Goal: Task Accomplishment & Management: Use online tool/utility

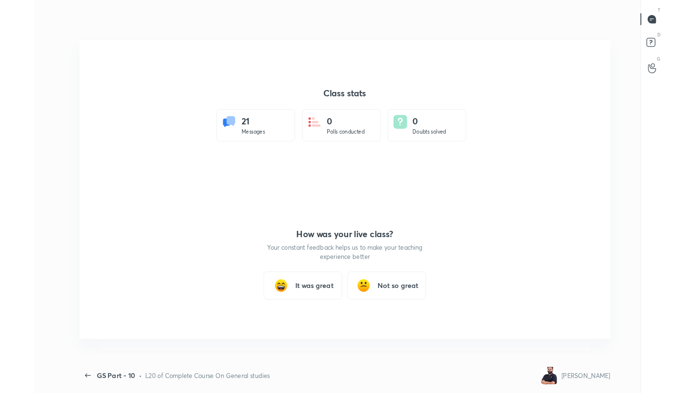
scroll to position [48088, 47729]
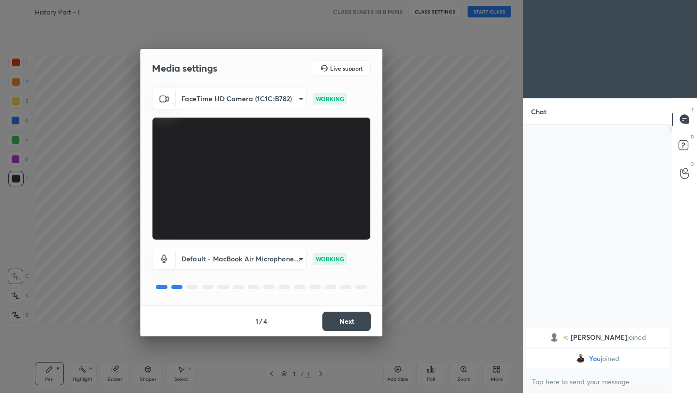
click at [356, 321] on button "Next" at bounding box center [346, 321] width 48 height 19
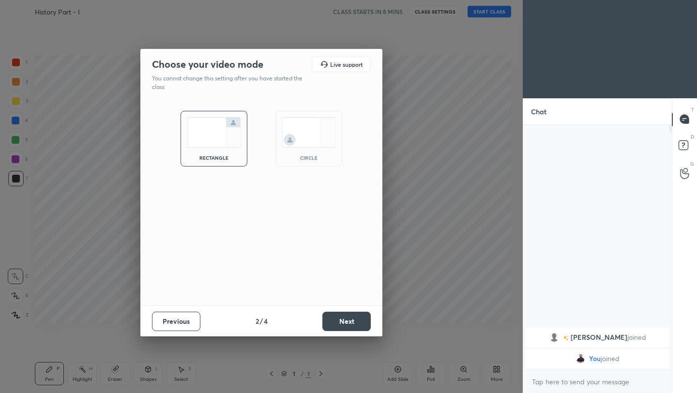
click at [356, 321] on button "Next" at bounding box center [346, 321] width 48 height 19
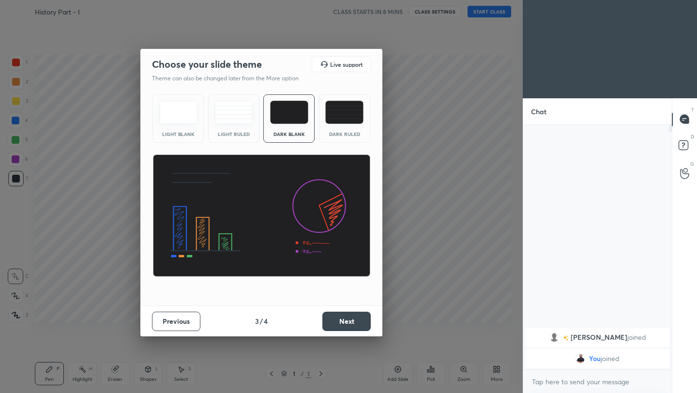
click at [356, 321] on button "Next" at bounding box center [346, 321] width 48 height 19
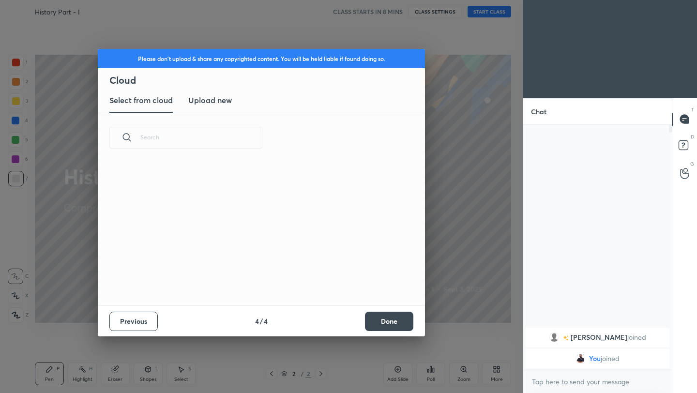
scroll to position [143, 311]
click at [219, 105] on h3 "Upload new" at bounding box center [210, 100] width 44 height 12
click at [253, 265] on label "Browse" at bounding box center [261, 266] width 43 height 15
click at [240, 265] on input "Browse" at bounding box center [240, 266] width 0 height 15
click at [386, 324] on button "Done" at bounding box center [389, 321] width 48 height 19
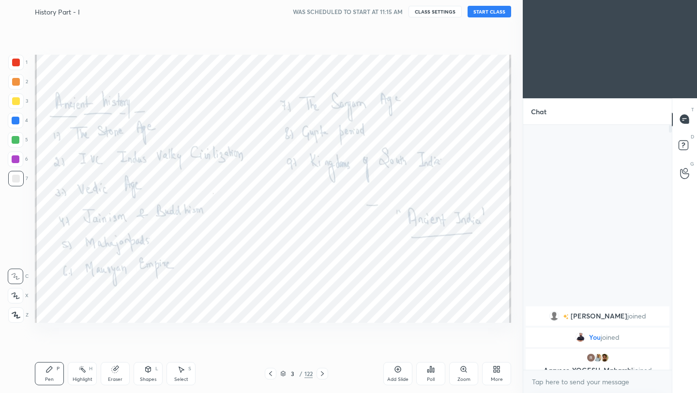
click at [489, 13] on button "START CLASS" at bounding box center [490, 12] width 44 height 12
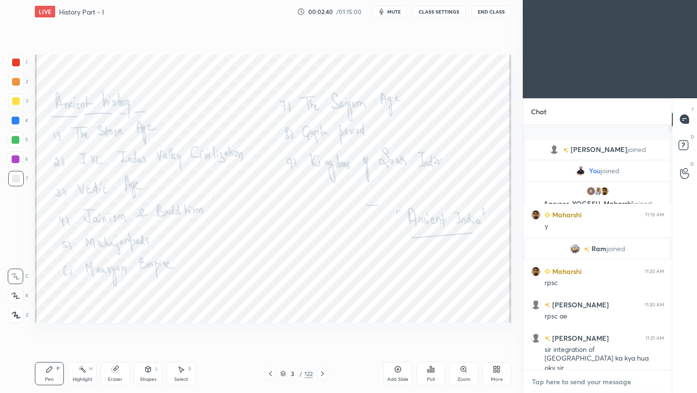
click at [570, 384] on textarea at bounding box center [597, 381] width 133 height 15
type textarea "x"
paste textarea "[URL][DOMAIN_NAME]"
type textarea "[URL][DOMAIN_NAME]"
type textarea "x"
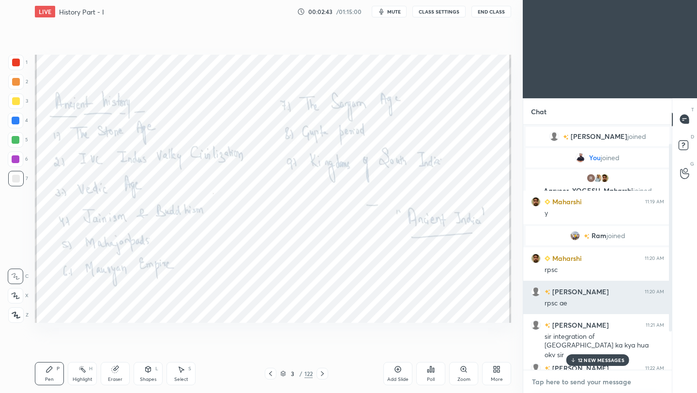
scroll to position [75, 0]
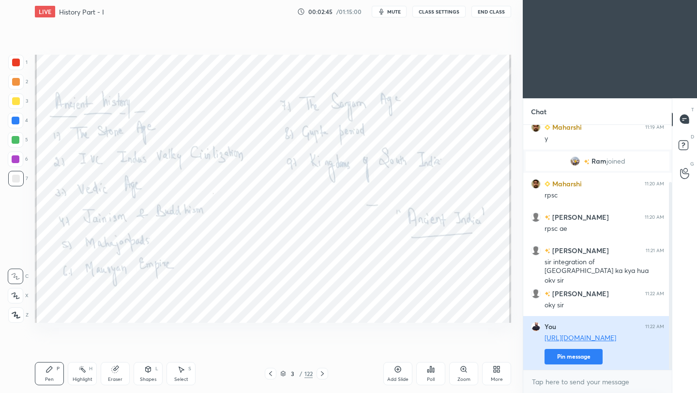
click at [568, 362] on button "Pin message" at bounding box center [574, 356] width 58 height 15
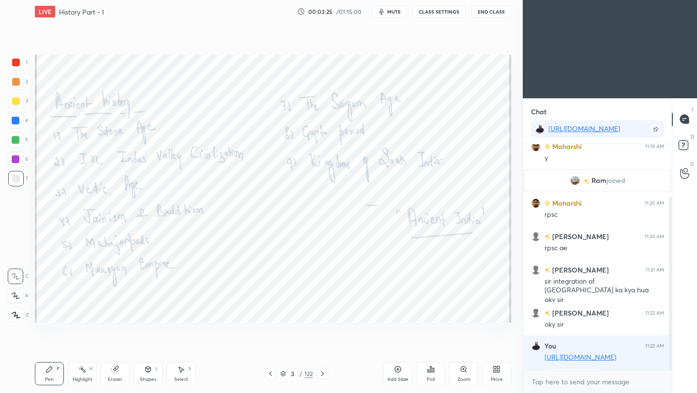
click at [324, 372] on icon at bounding box center [323, 374] width 8 height 8
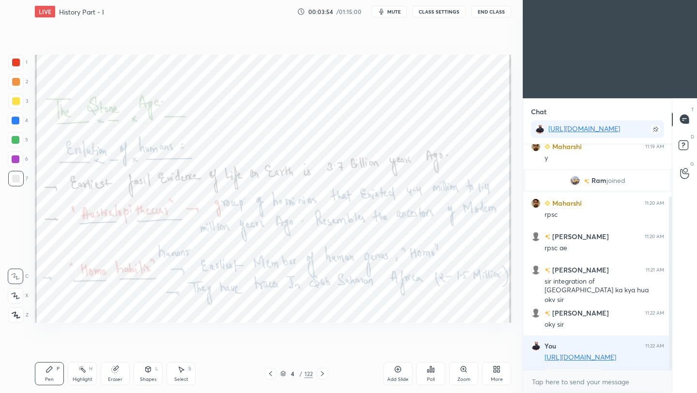
drag, startPoint x: 17, startPoint y: 62, endPoint x: 15, endPoint y: 76, distance: 13.2
click at [17, 62] on div at bounding box center [16, 63] width 8 height 8
drag, startPoint x: 0, startPoint y: 274, endPoint x: 23, endPoint y: 322, distance: 52.6
click at [0, 281] on div "1 2 3 4 5 6 7 C X Z C X Z E E Erase all H H" at bounding box center [15, 189] width 31 height 268
click at [19, 316] on icon at bounding box center [16, 315] width 9 height 7
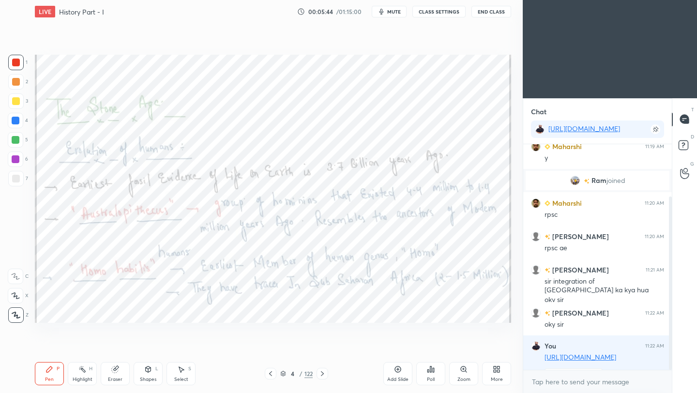
click at [323, 375] on icon at bounding box center [323, 374] width 8 height 8
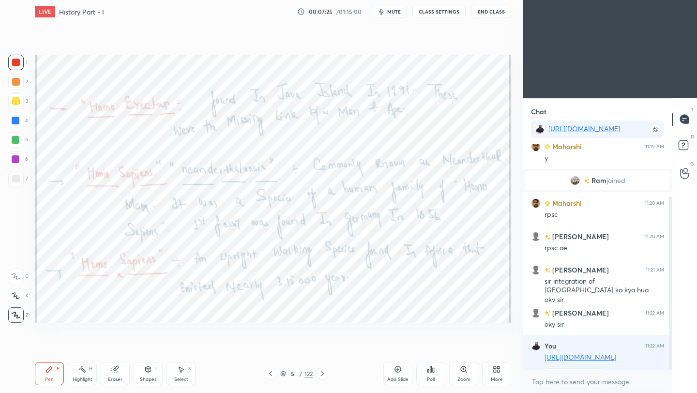
click at [323, 374] on icon at bounding box center [323, 374] width 8 height 8
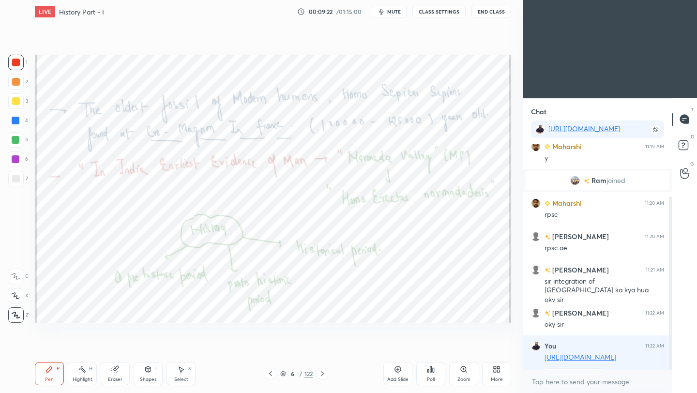
click at [321, 374] on icon at bounding box center [323, 374] width 8 height 8
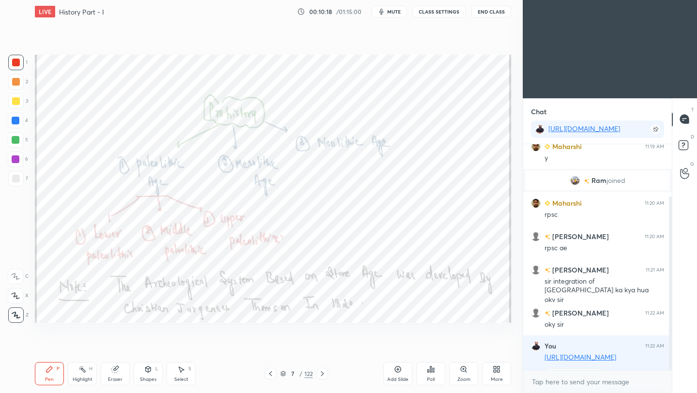
click at [498, 14] on button "End Class" at bounding box center [492, 12] width 40 height 12
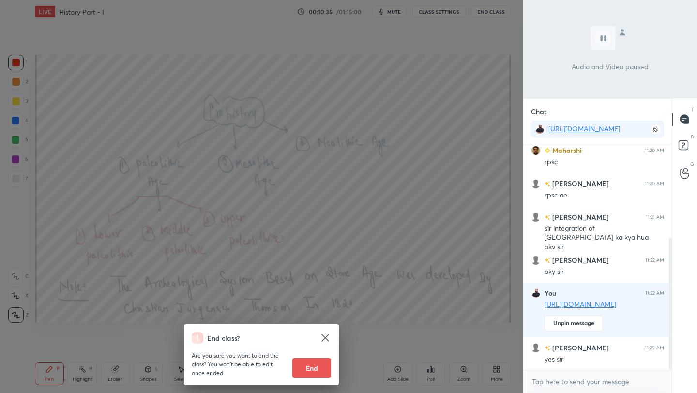
scroll to position [161, 0]
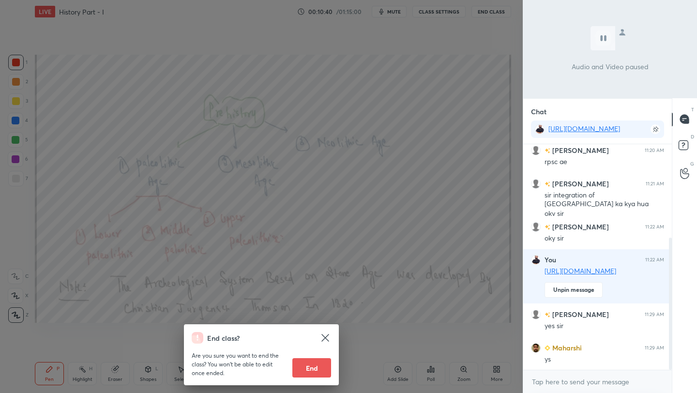
click at [484, 103] on div "End class? Are you sure you want to end the class? You won’t be able to edit on…" at bounding box center [261, 196] width 523 height 393
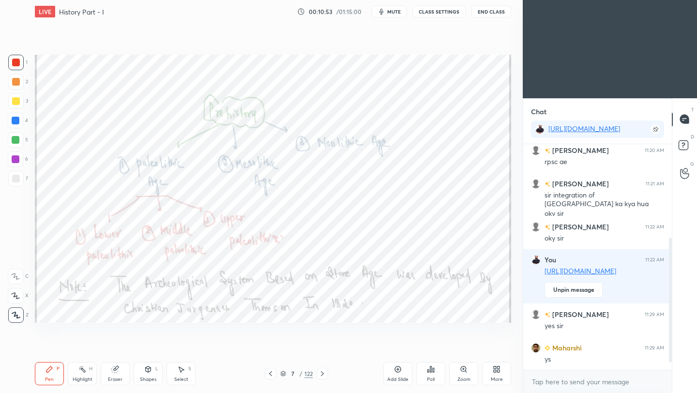
scroll to position [184, 0]
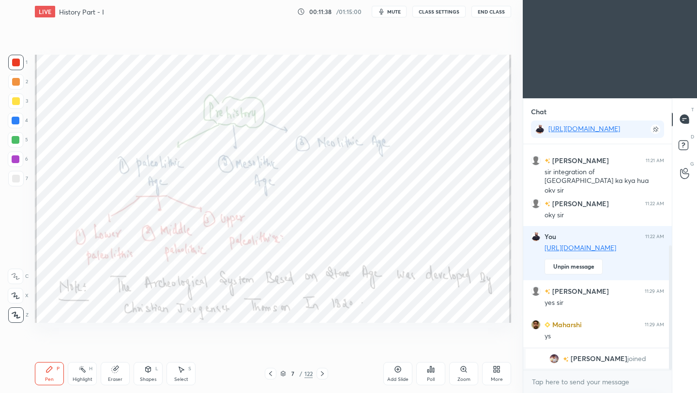
click at [322, 375] on icon at bounding box center [322, 373] width 3 height 5
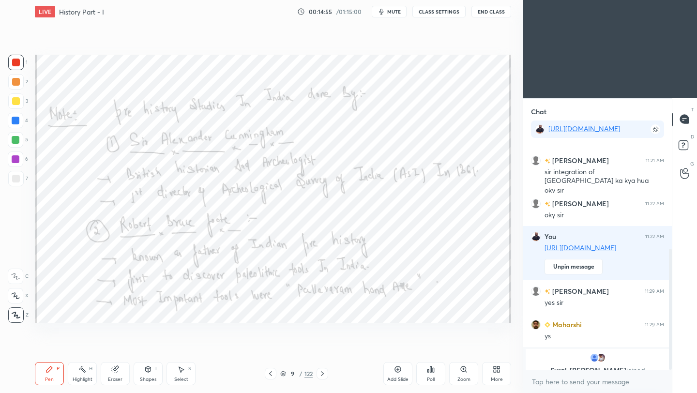
scroll to position [196, 0]
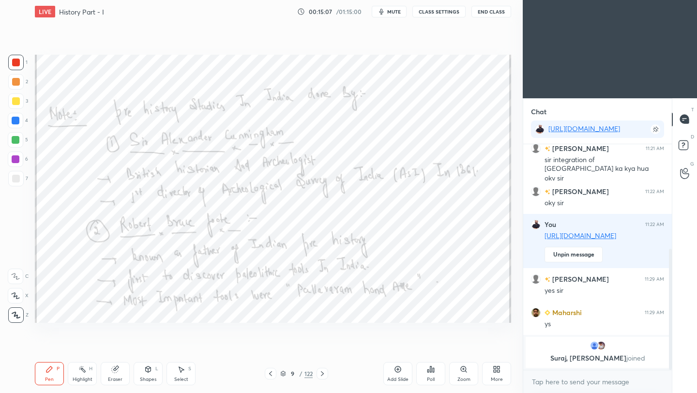
click at [322, 374] on icon at bounding box center [323, 374] width 8 height 8
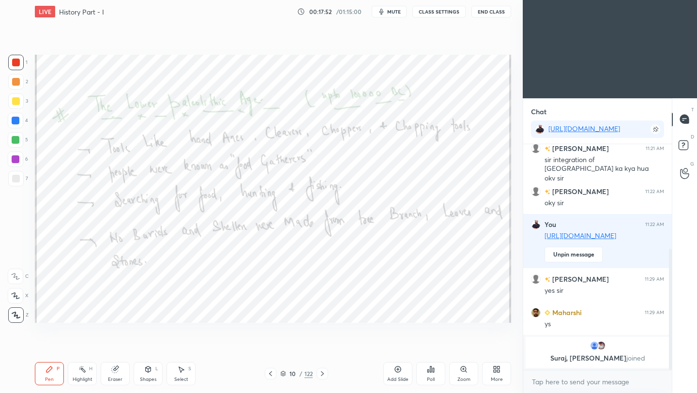
click at [322, 373] on icon at bounding box center [323, 374] width 8 height 8
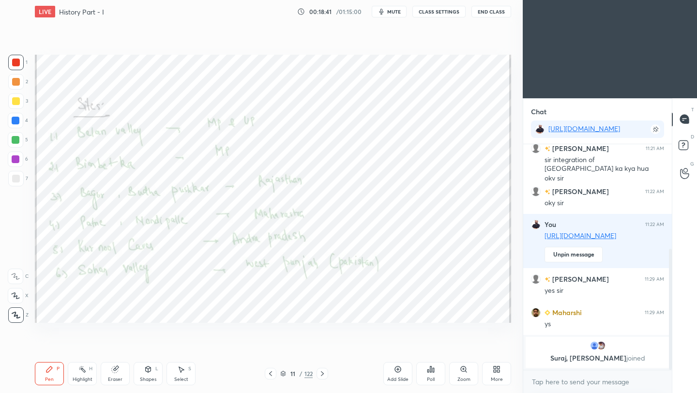
click at [323, 375] on icon at bounding box center [323, 374] width 8 height 8
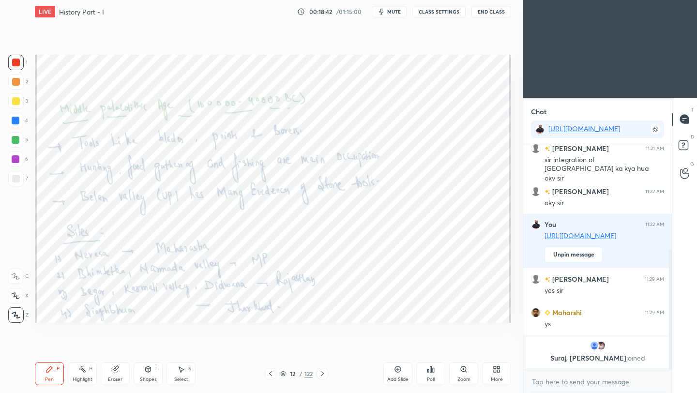
click at [488, 14] on button "End Class" at bounding box center [492, 12] width 40 height 12
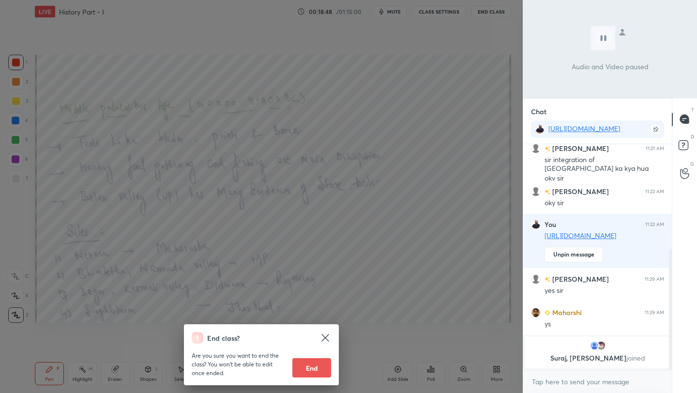
click at [461, 162] on div "End class? Are you sure you want to end the class? You won’t be able to edit on…" at bounding box center [261, 196] width 523 height 393
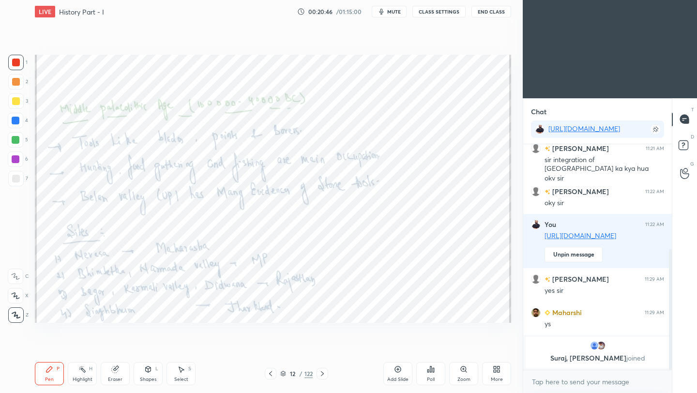
click at [323, 381] on div "Pen P Highlight H Eraser Shapes L Select S 12 / 122 Add Slide Poll Zoom More" at bounding box center [273, 373] width 476 height 39
click at [322, 378] on div at bounding box center [323, 374] width 12 height 12
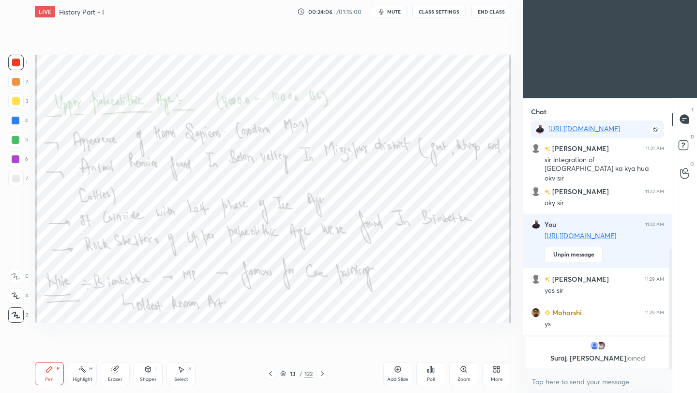
click at [322, 373] on icon at bounding box center [323, 374] width 8 height 8
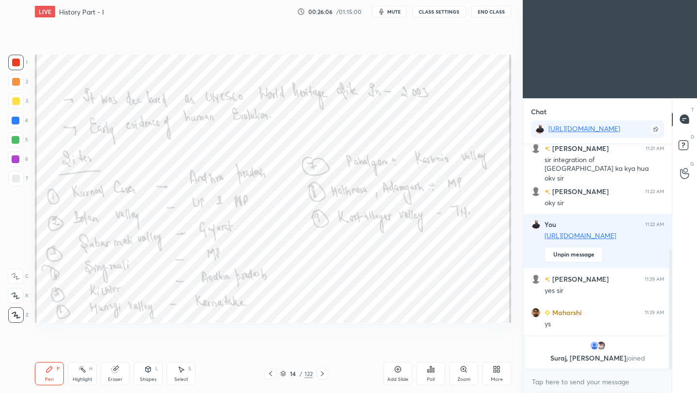
click at [323, 377] on icon at bounding box center [323, 374] width 8 height 8
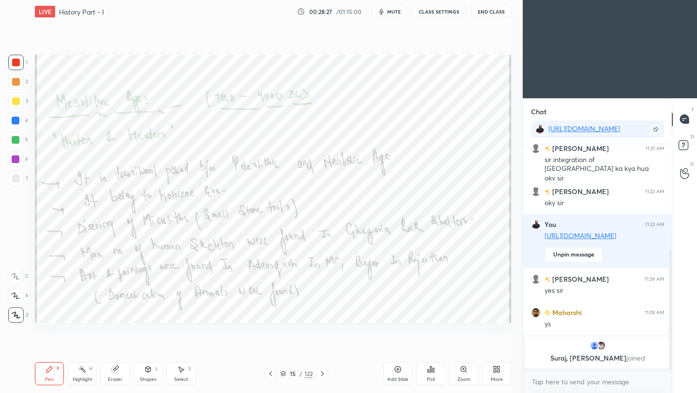
click at [324, 376] on icon at bounding box center [323, 374] width 8 height 8
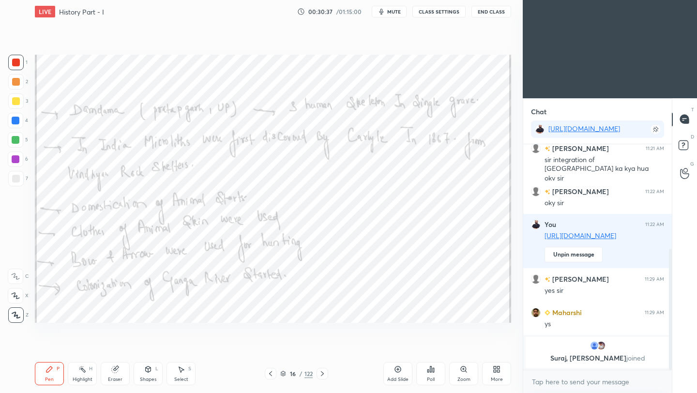
click at [323, 376] on icon at bounding box center [323, 374] width 8 height 8
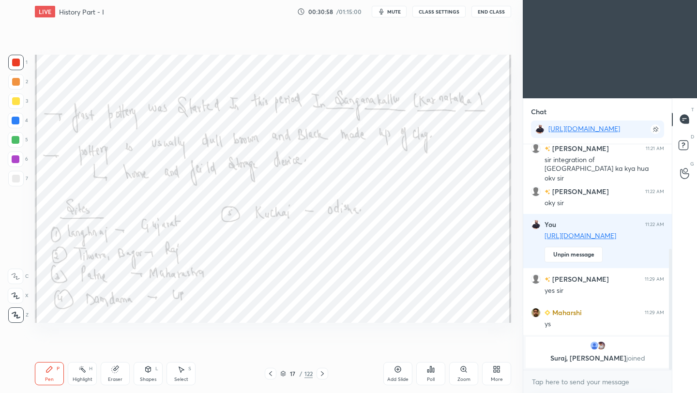
click at [495, 15] on button "End Class" at bounding box center [492, 12] width 40 height 12
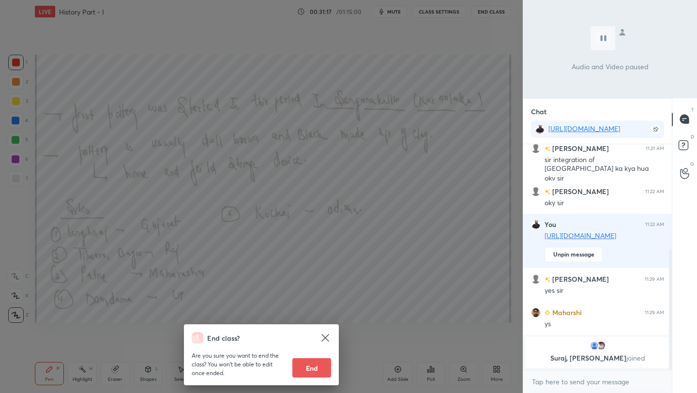
click at [483, 107] on div "End class? Are you sure you want to end the class? You won’t be able to edit on…" at bounding box center [261, 196] width 523 height 393
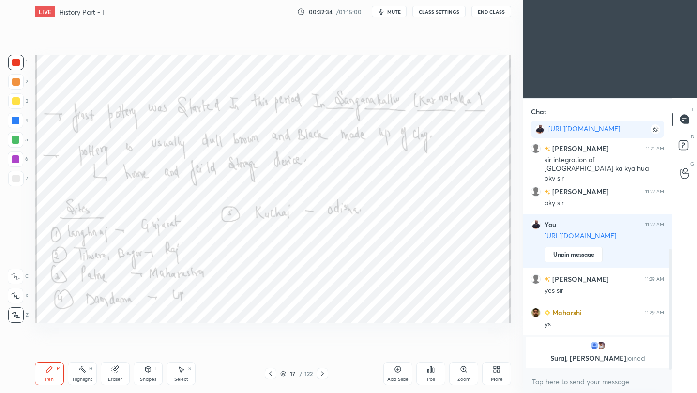
click at [323, 375] on icon at bounding box center [323, 374] width 8 height 8
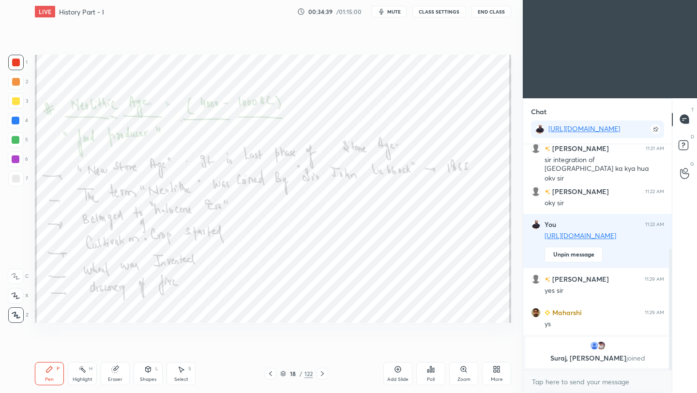
click at [323, 374] on icon at bounding box center [323, 374] width 8 height 8
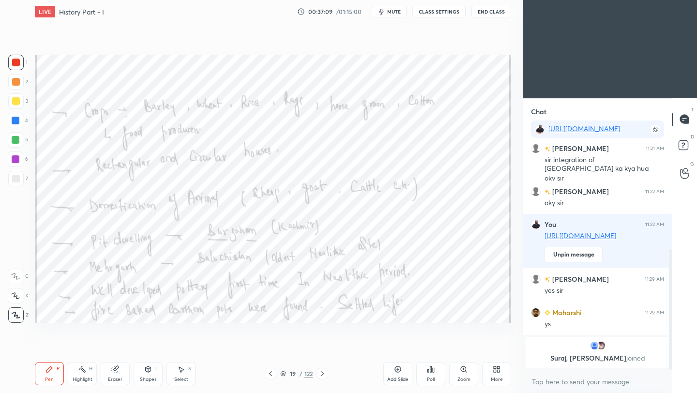
click at [324, 373] on icon at bounding box center [323, 374] width 8 height 8
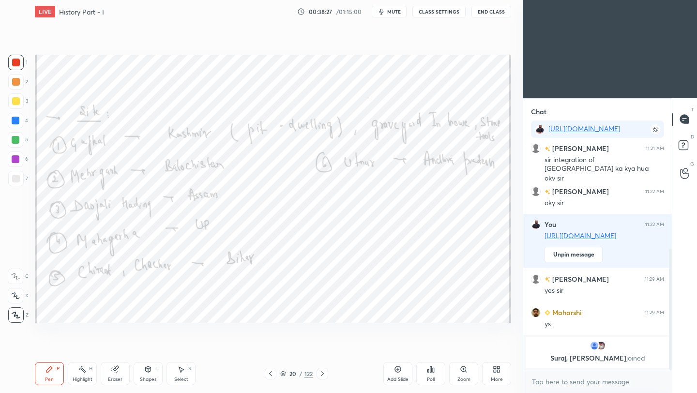
click at [492, 14] on button "End Class" at bounding box center [492, 12] width 40 height 12
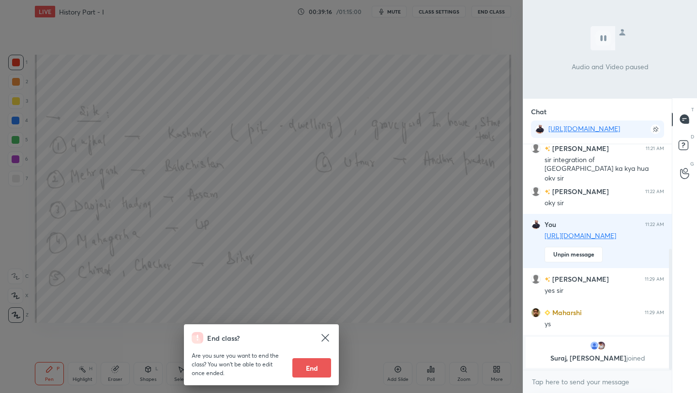
click at [432, 224] on div "End class? Are you sure you want to end the class? You won’t be able to edit on…" at bounding box center [261, 196] width 523 height 393
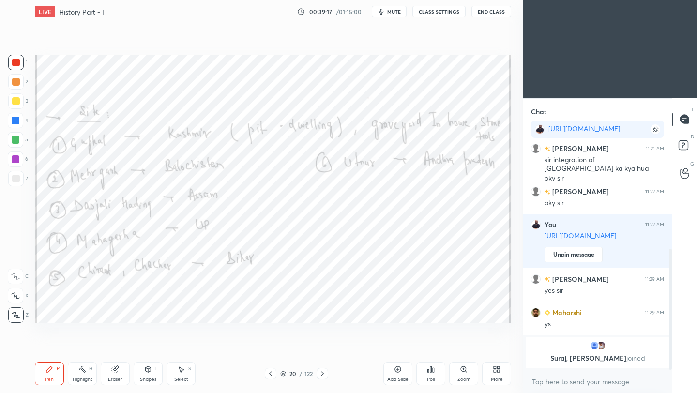
click at [323, 373] on icon at bounding box center [322, 373] width 3 height 5
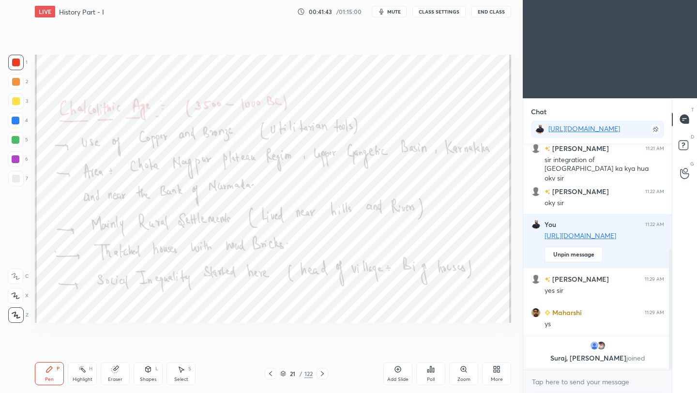
click at [321, 374] on icon at bounding box center [323, 374] width 8 height 8
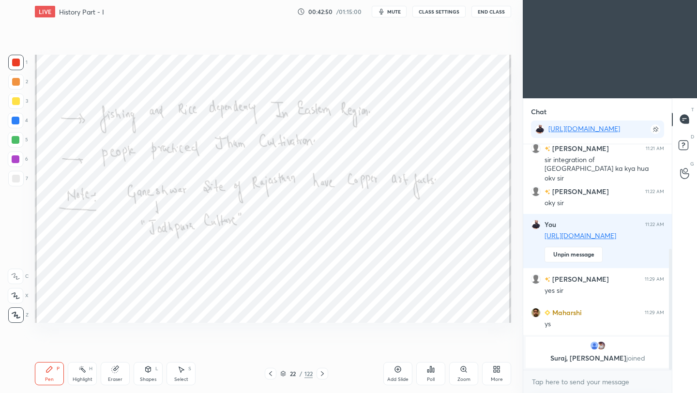
click at [494, 14] on button "End Class" at bounding box center [492, 12] width 40 height 12
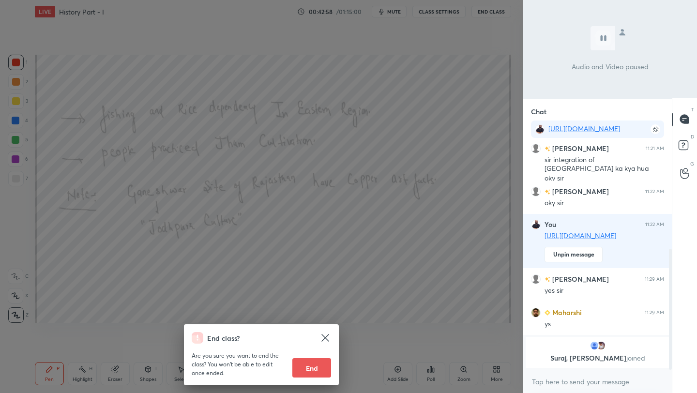
click at [479, 76] on div "End class? Are you sure you want to end the class? You won’t be able to edit on…" at bounding box center [261, 196] width 523 height 393
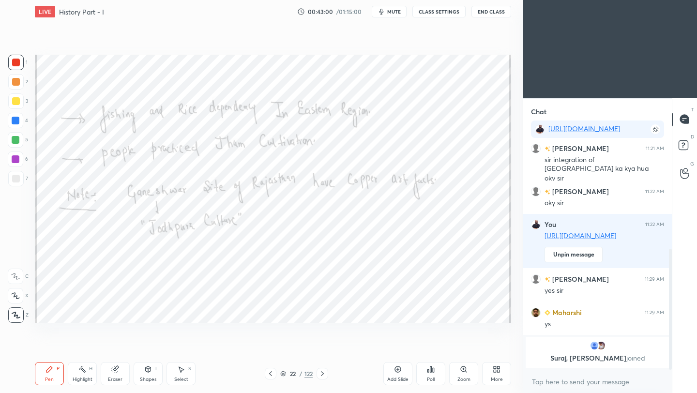
click at [322, 373] on icon at bounding box center [323, 374] width 8 height 8
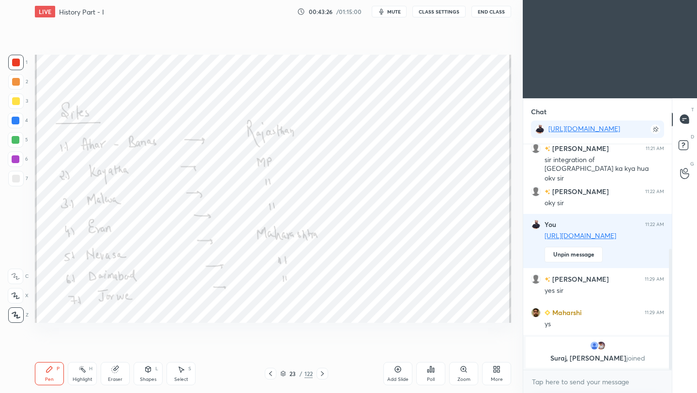
click at [495, 10] on button "End Class" at bounding box center [492, 12] width 40 height 12
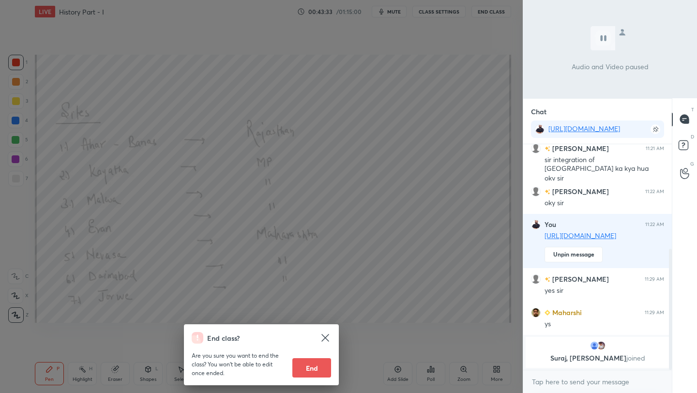
click at [446, 132] on div "End class? Are you sure you want to end the class? You won’t be able to edit on…" at bounding box center [261, 196] width 523 height 393
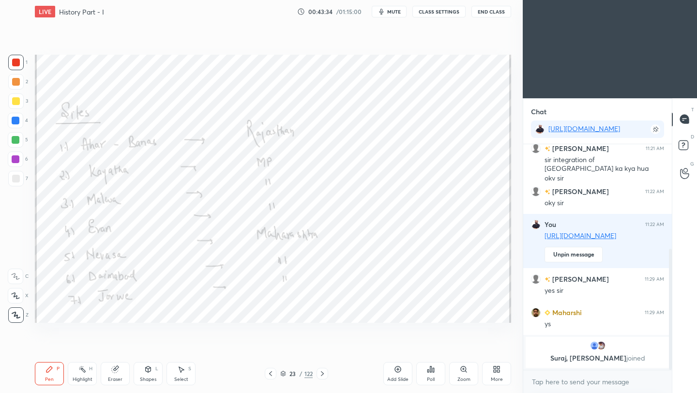
click at [322, 377] on icon at bounding box center [323, 374] width 8 height 8
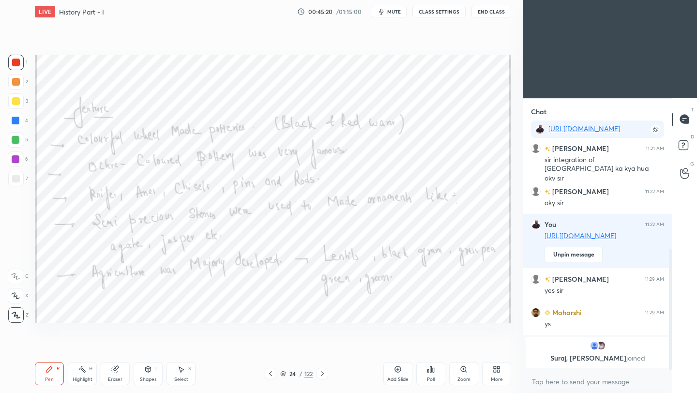
click at [320, 374] on icon at bounding box center [323, 374] width 8 height 8
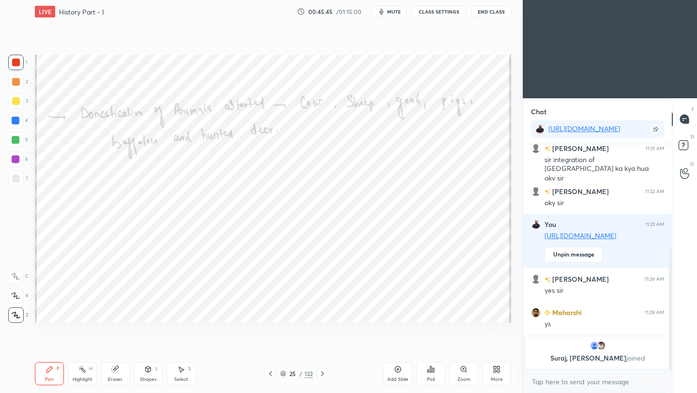
click at [322, 376] on icon at bounding box center [323, 374] width 8 height 8
click at [323, 376] on icon at bounding box center [323, 374] width 8 height 8
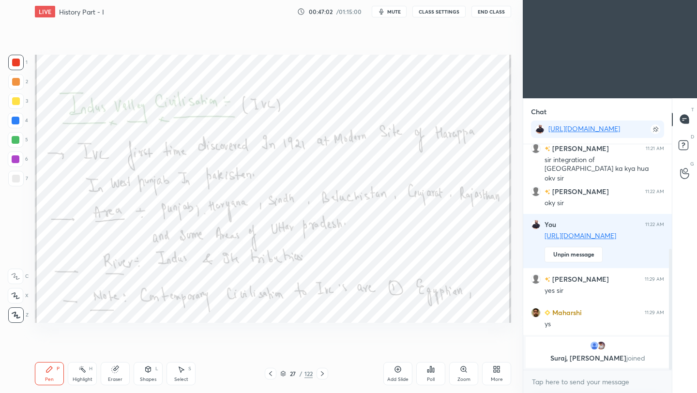
click at [270, 374] on icon at bounding box center [271, 374] width 8 height 8
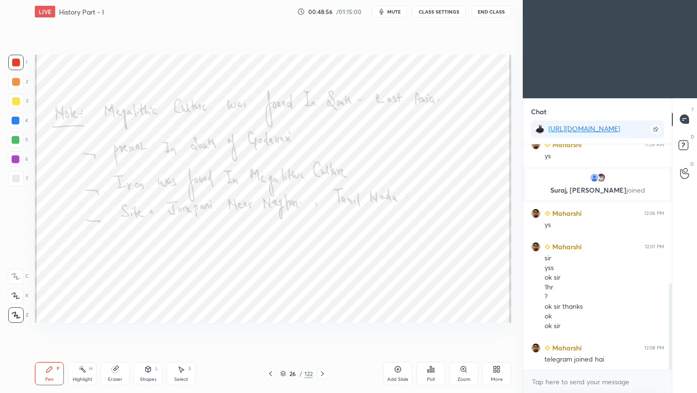
scroll to position [372, 0]
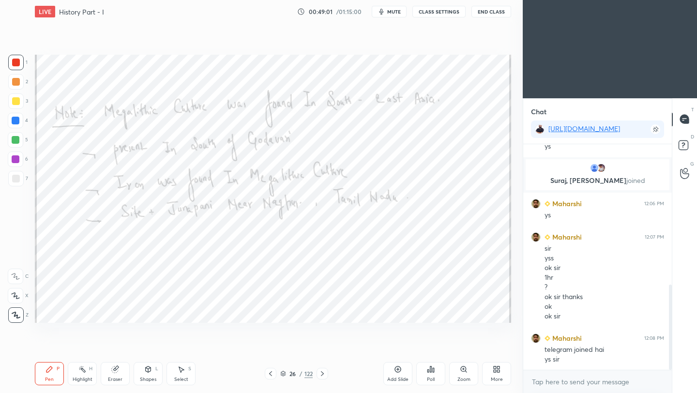
click at [492, 15] on button "End Class" at bounding box center [492, 12] width 40 height 12
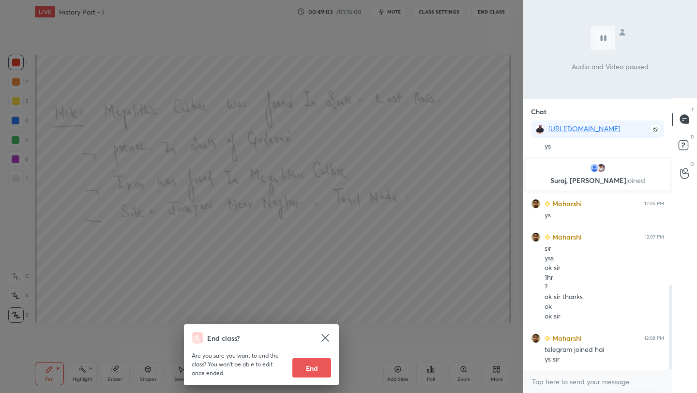
scroll to position [382, 0]
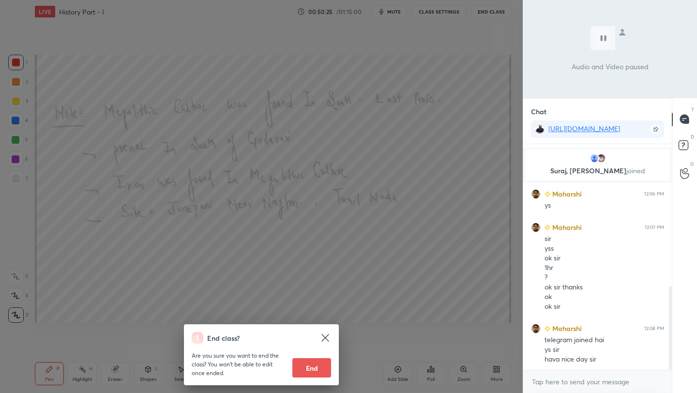
drag, startPoint x: 321, startPoint y: 363, endPoint x: 313, endPoint y: 372, distance: 11.7
click at [316, 372] on button "End" at bounding box center [311, 367] width 39 height 19
type textarea "x"
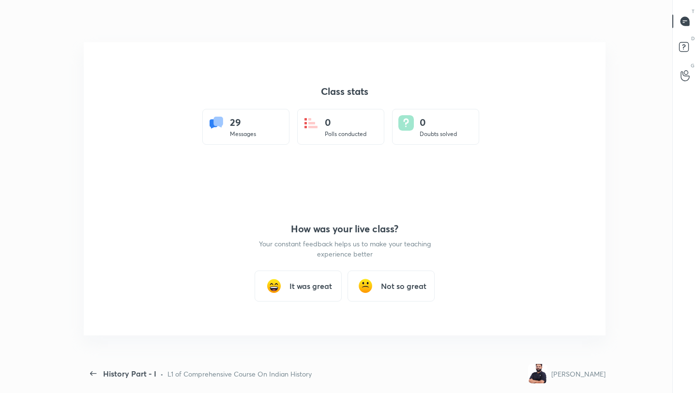
scroll to position [0, 0]
